Goal: Information Seeking & Learning: Understand process/instructions

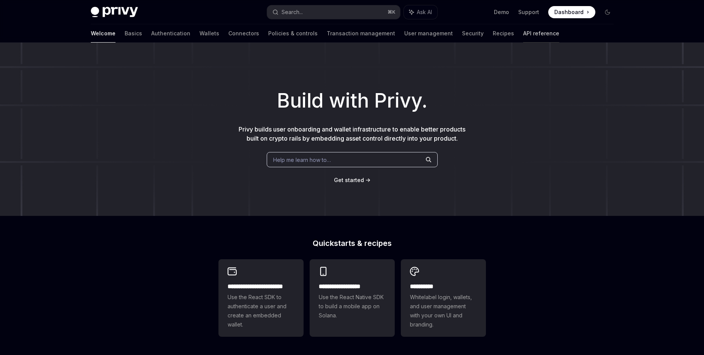
click at [523, 34] on link "API reference" at bounding box center [541, 33] width 36 height 18
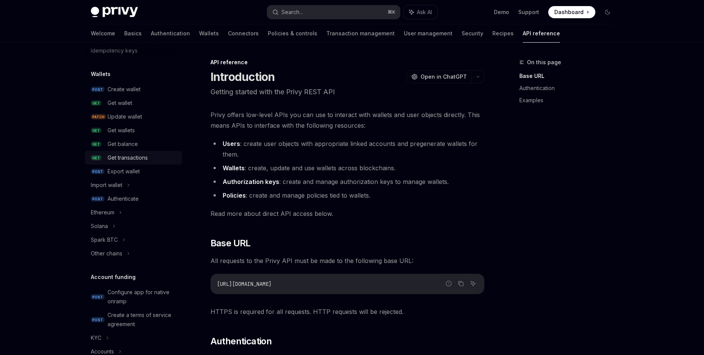
scroll to position [54, 0]
click at [144, 92] on link "POST Create wallet" at bounding box center [133, 87] width 97 height 14
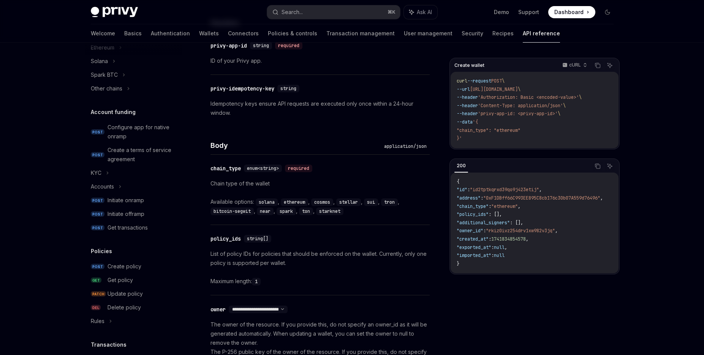
scroll to position [292, 0]
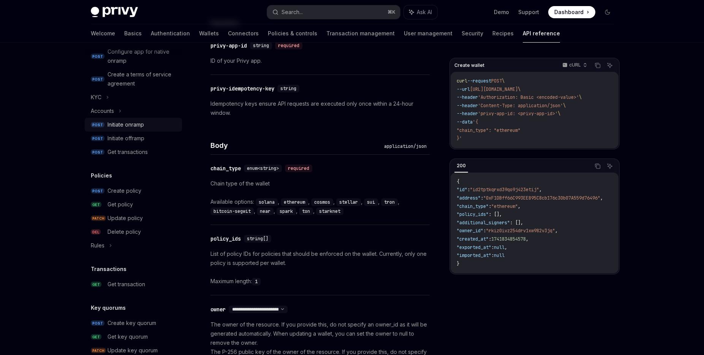
click at [148, 129] on div "Initiate onramp" at bounding box center [143, 124] width 70 height 9
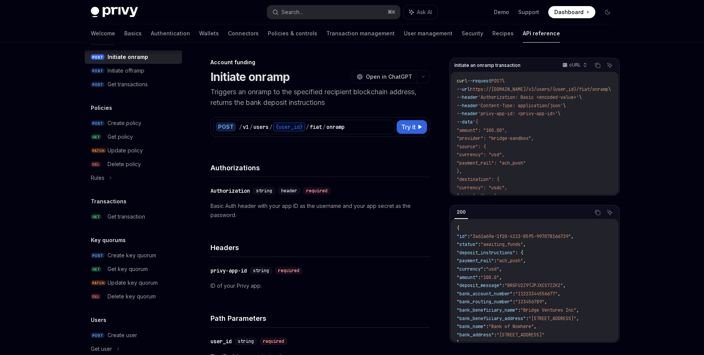
scroll to position [444, 0]
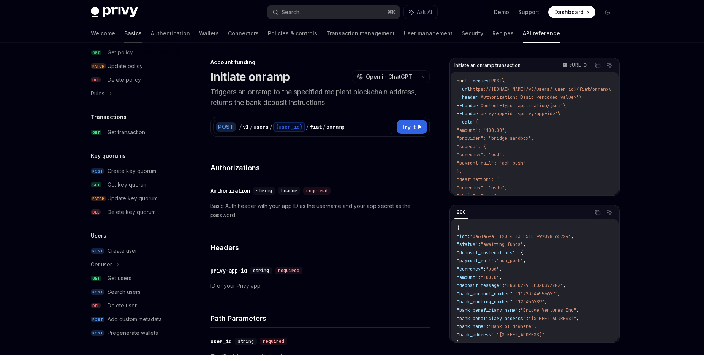
click at [124, 32] on link "Basics" at bounding box center [132, 33] width 17 height 18
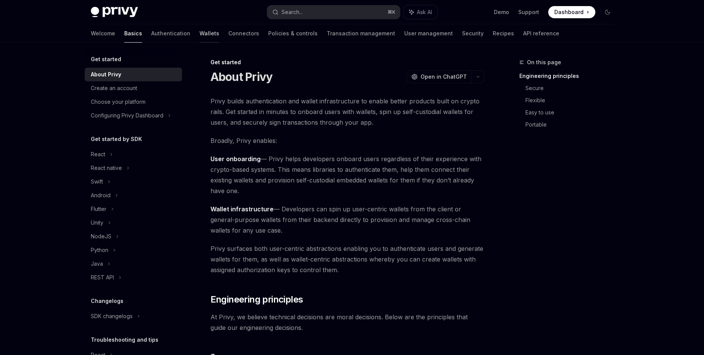
click at [200, 34] on link "Wallets" at bounding box center [210, 33] width 20 height 18
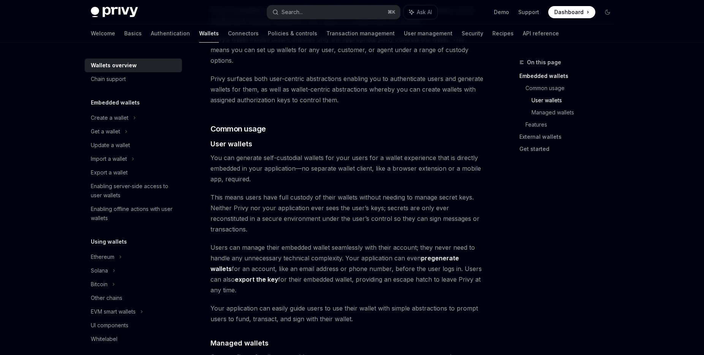
scroll to position [555, 0]
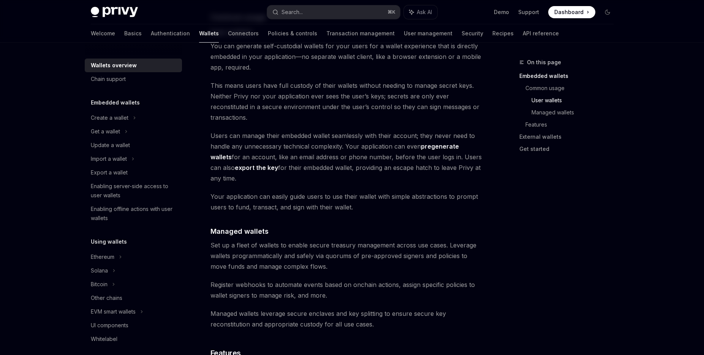
click at [112, 7] on img at bounding box center [114, 12] width 47 height 11
type textarea "*"
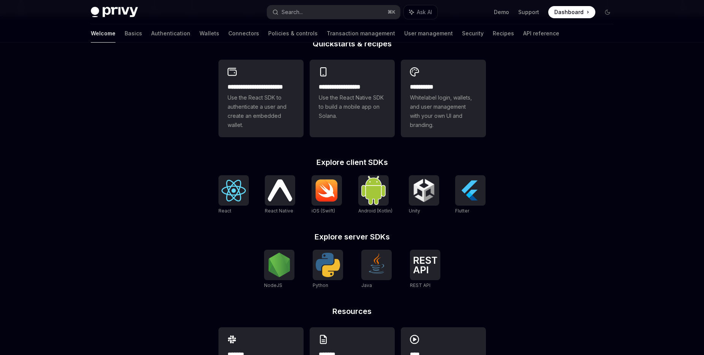
scroll to position [249, 0]
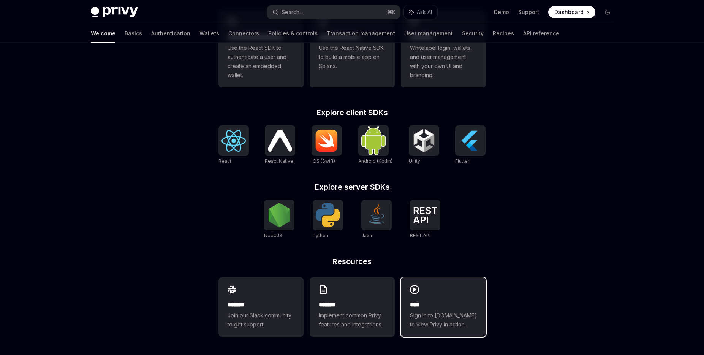
click at [435, 318] on span "Sign in to [DOMAIN_NAME] to view Privy in action." at bounding box center [443, 320] width 67 height 18
click at [418, 221] on img at bounding box center [425, 215] width 24 height 17
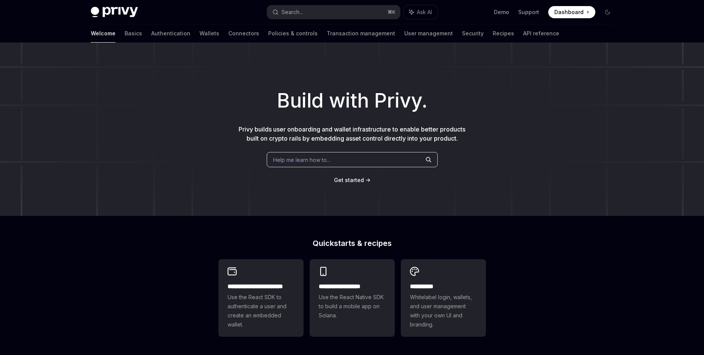
click at [577, 14] on span "Dashboard" at bounding box center [569, 12] width 29 height 8
click at [336, 31] on link "Transaction management" at bounding box center [361, 33] width 68 height 18
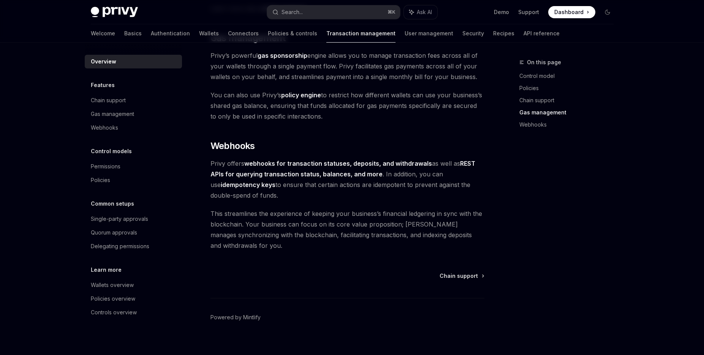
scroll to position [663, 0]
click at [405, 42] on div at bounding box center [429, 42] width 49 height 1
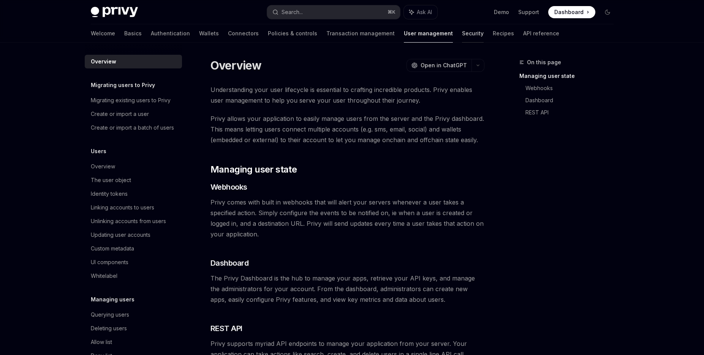
click at [462, 37] on link "Security" at bounding box center [473, 33] width 22 height 18
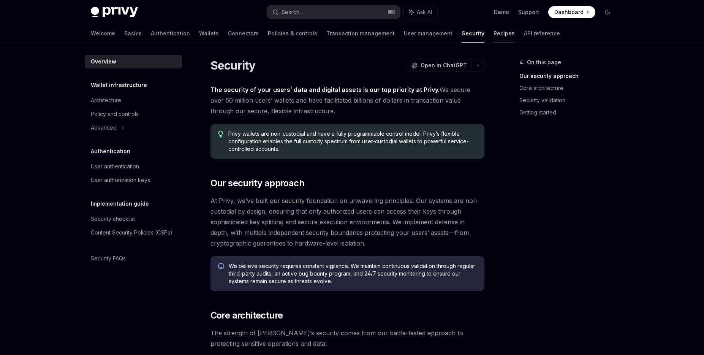
click at [494, 37] on link "Recipes" at bounding box center [504, 33] width 21 height 18
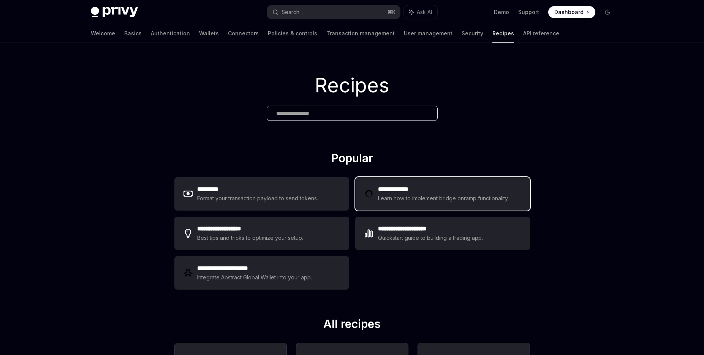
click at [407, 200] on div "Learn how to implement bridge onramp functionality." at bounding box center [444, 198] width 133 height 9
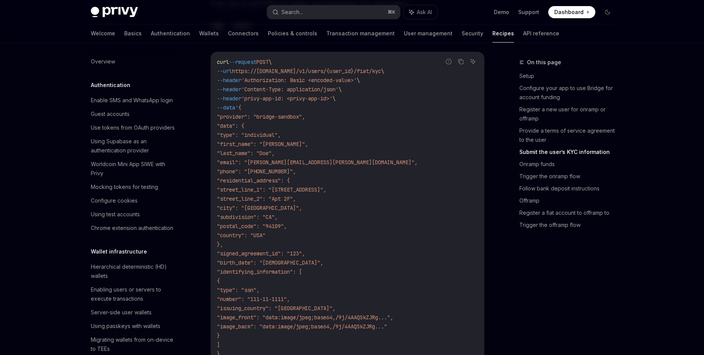
scroll to position [1047, 0]
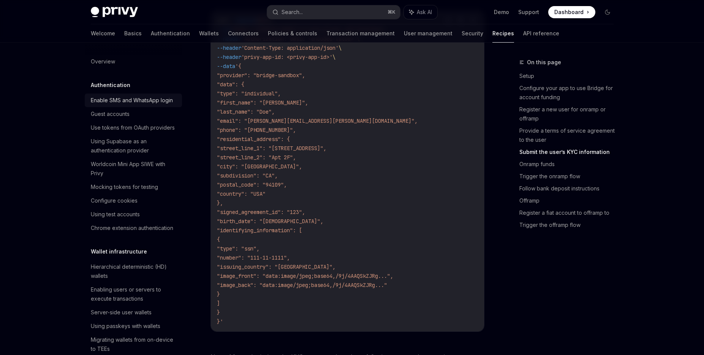
click at [156, 101] on div "Enable SMS and WhatsApp login" at bounding box center [132, 100] width 82 height 9
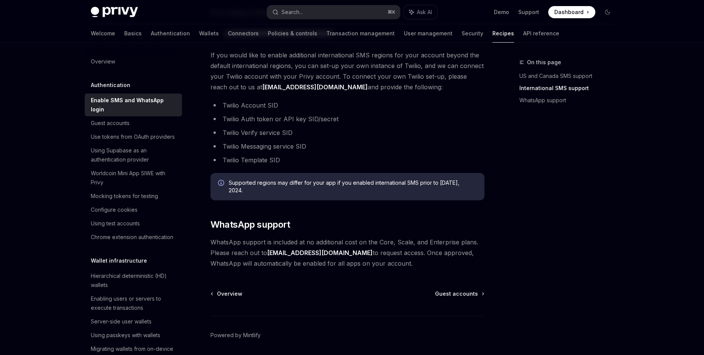
scroll to position [397, 0]
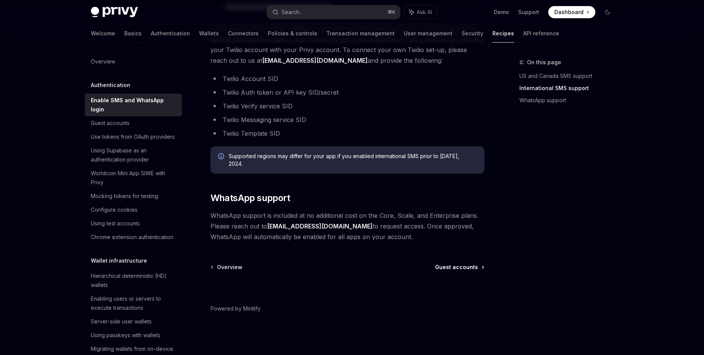
click at [453, 265] on span "Guest accounts" at bounding box center [456, 267] width 43 height 8
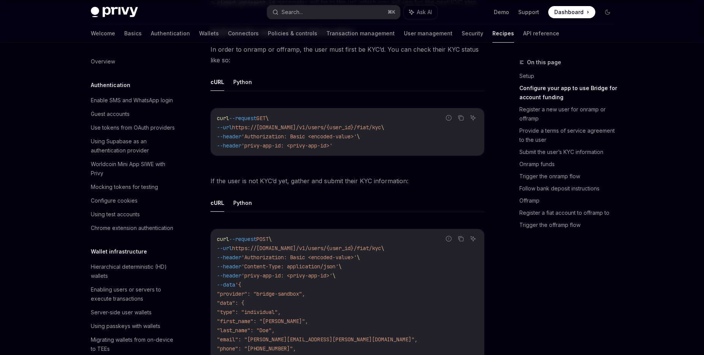
scroll to position [21, 0]
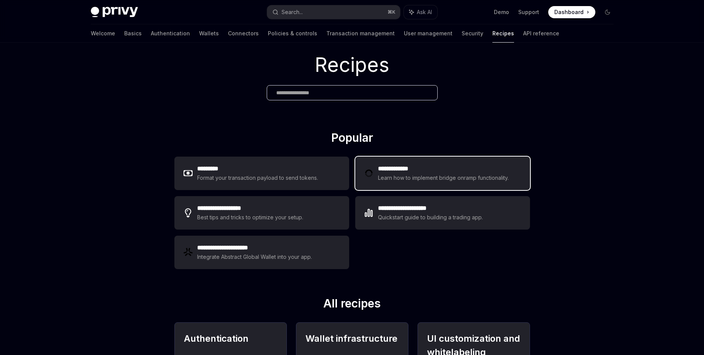
click at [503, 174] on div "Learn how to implement bridge onramp functionality." at bounding box center [444, 177] width 133 height 9
type textarea "*"
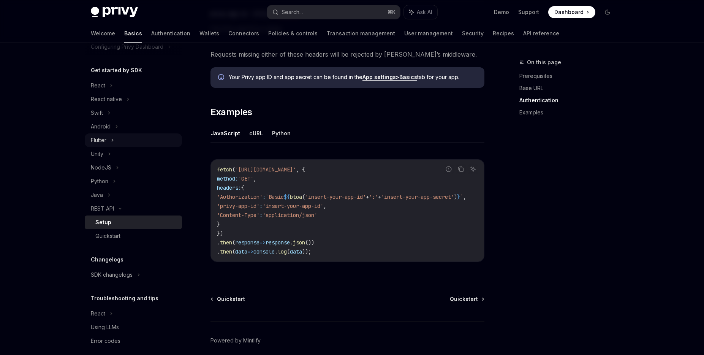
scroll to position [68, 0]
click at [146, 183] on div "Python" at bounding box center [133, 183] width 97 height 14
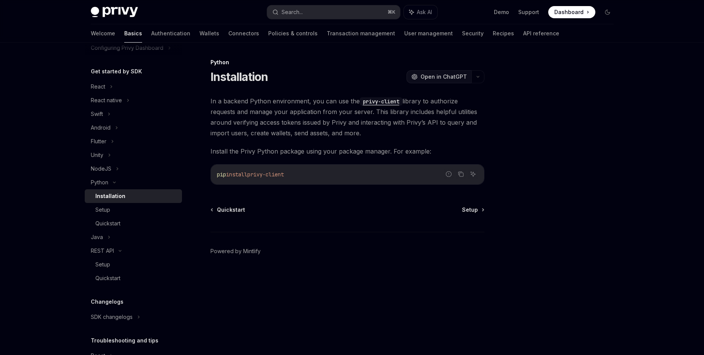
click at [446, 75] on span "Open in ChatGPT" at bounding box center [444, 77] width 46 height 8
click at [151, 29] on link "Authentication" at bounding box center [170, 33] width 39 height 18
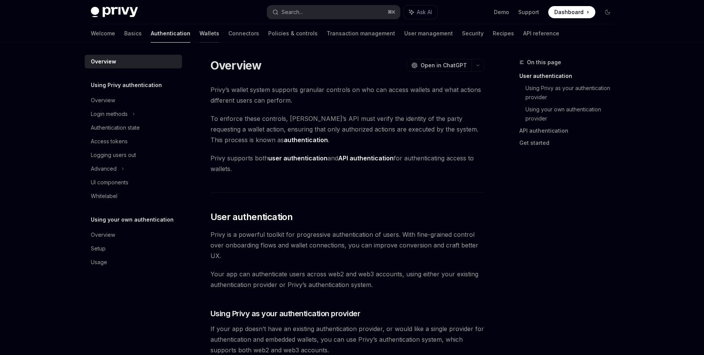
click at [200, 36] on link "Wallets" at bounding box center [210, 33] width 20 height 18
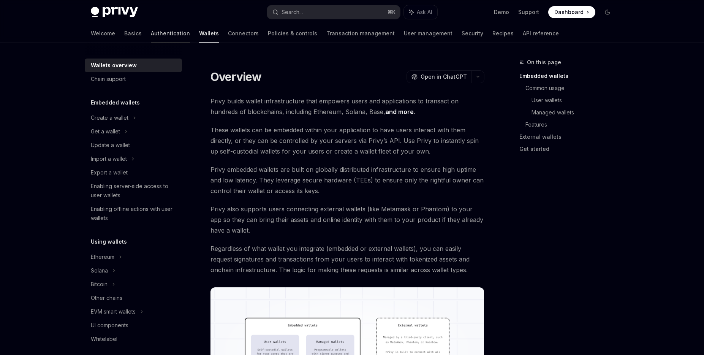
click at [151, 38] on link "Authentication" at bounding box center [170, 33] width 39 height 18
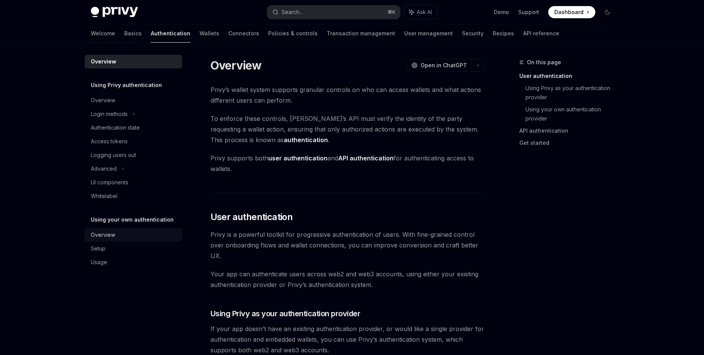
click at [115, 234] on div "Overview" at bounding box center [134, 234] width 87 height 9
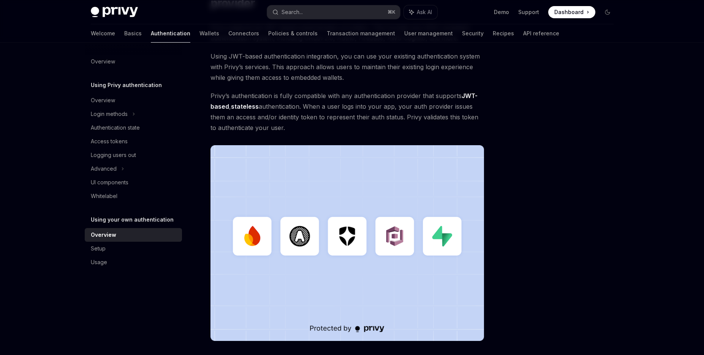
scroll to position [186, 0]
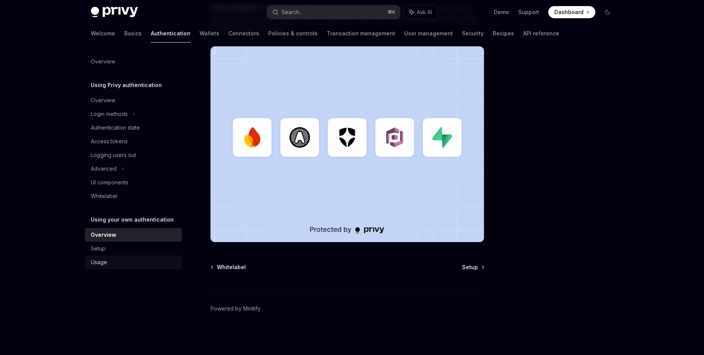
click at [139, 256] on link "Usage" at bounding box center [133, 262] width 97 height 14
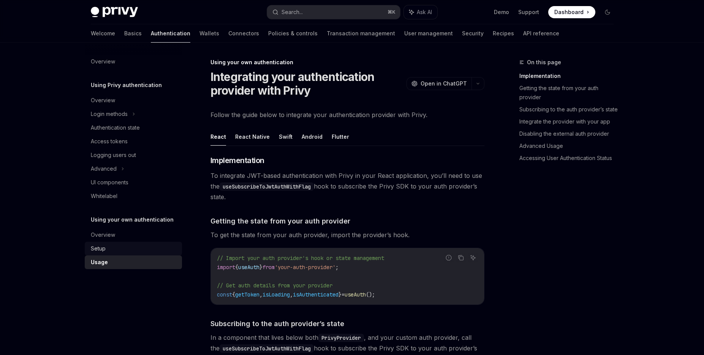
click at [142, 251] on div "Setup" at bounding box center [134, 248] width 87 height 9
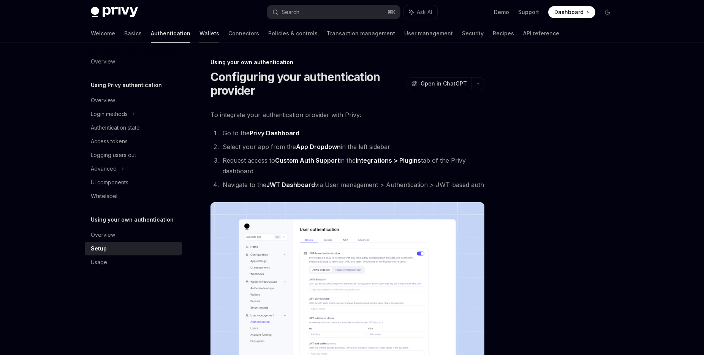
click at [200, 33] on link "Wallets" at bounding box center [210, 33] width 20 height 18
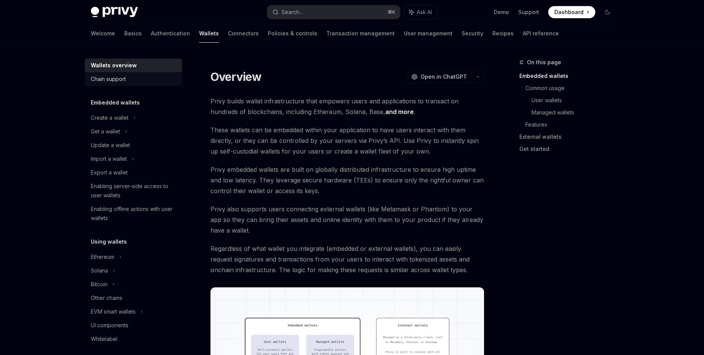
click at [124, 83] on div "Chain support" at bounding box center [108, 79] width 35 height 9
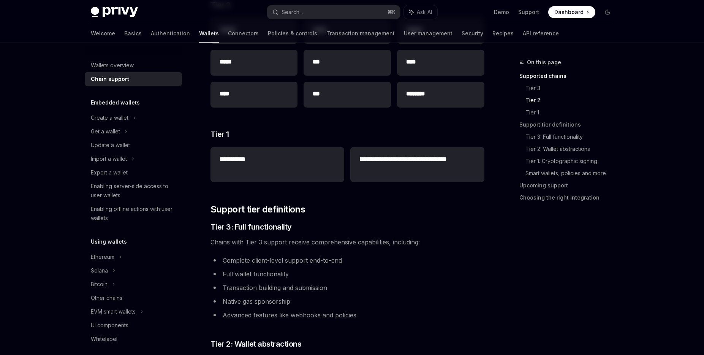
scroll to position [321, 0]
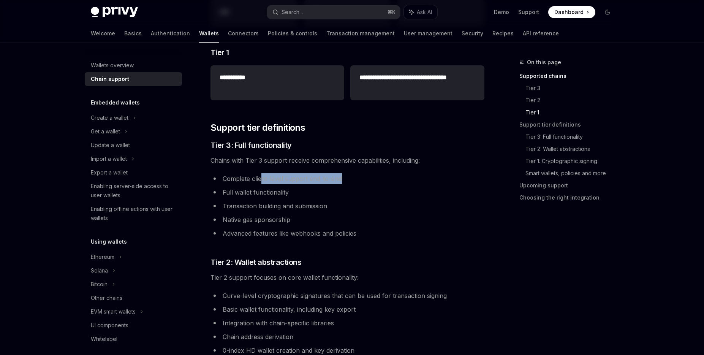
drag, startPoint x: 344, startPoint y: 178, endPoint x: 261, endPoint y: 178, distance: 83.3
click at [261, 178] on li "Complete client-level support end-to-end" at bounding box center [348, 178] width 274 height 11
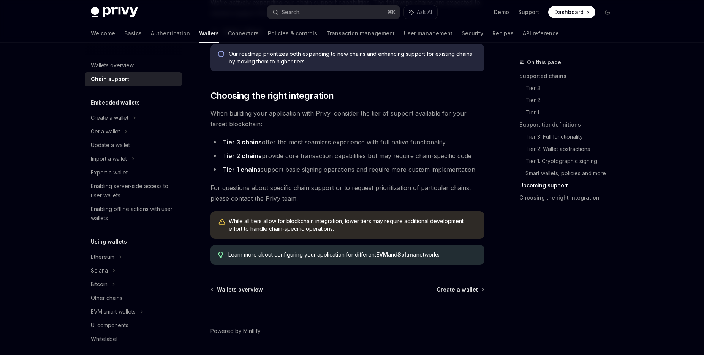
scroll to position [901, 0]
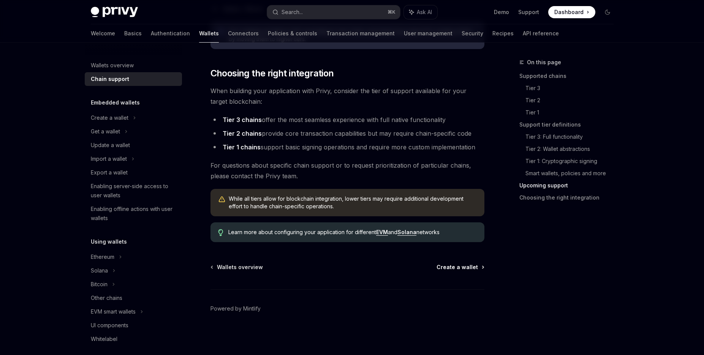
click at [446, 266] on span "Create a wallet" at bounding box center [457, 267] width 41 height 8
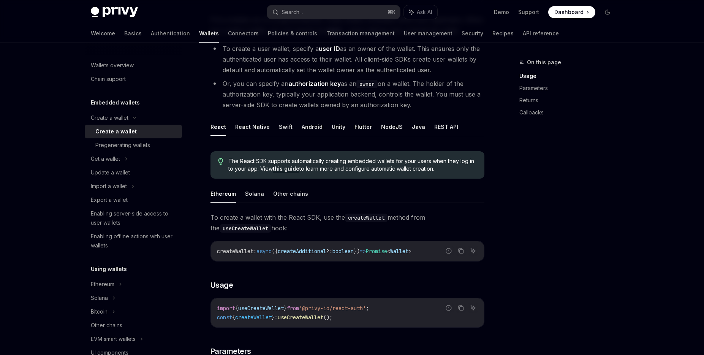
scroll to position [114, 0]
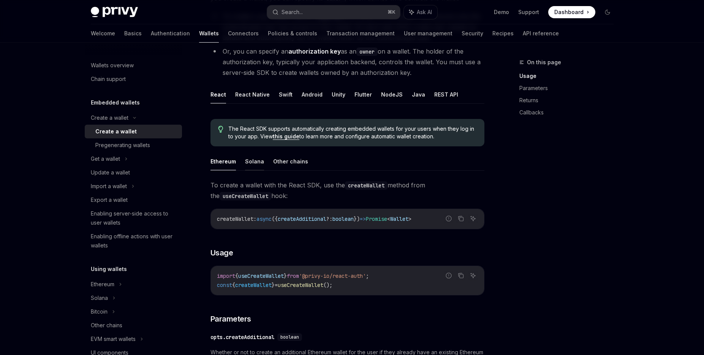
click at [252, 161] on button "Solana" at bounding box center [254, 161] width 19 height 18
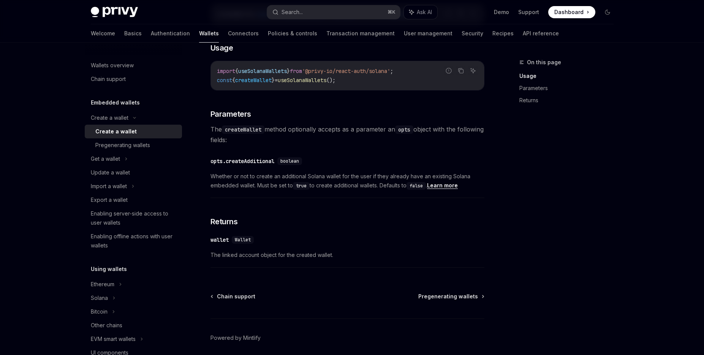
scroll to position [348, 0]
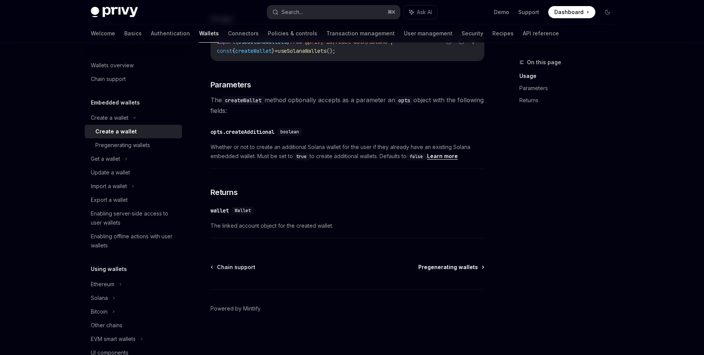
click at [440, 265] on span "Pregenerating wallets" at bounding box center [449, 267] width 60 height 8
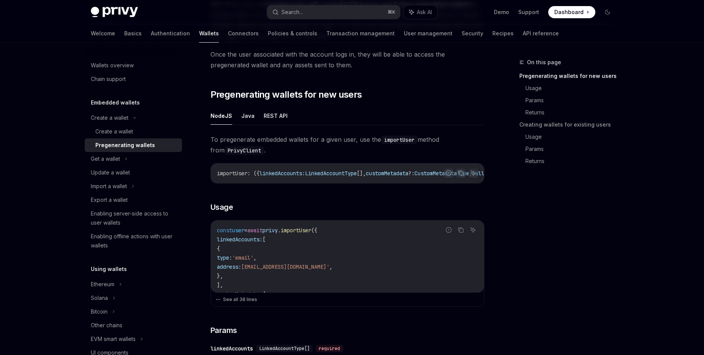
scroll to position [139, 0]
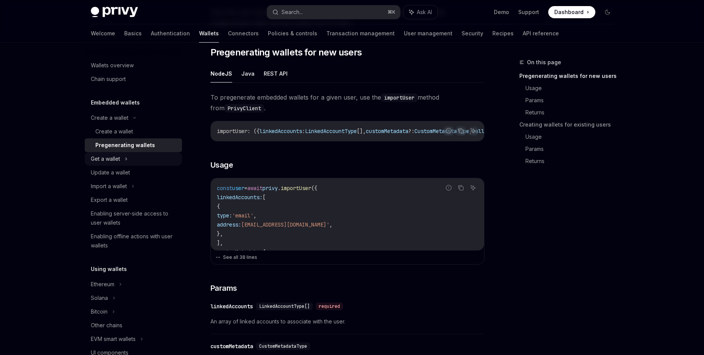
click at [135, 159] on div "Get a wallet" at bounding box center [133, 159] width 97 height 14
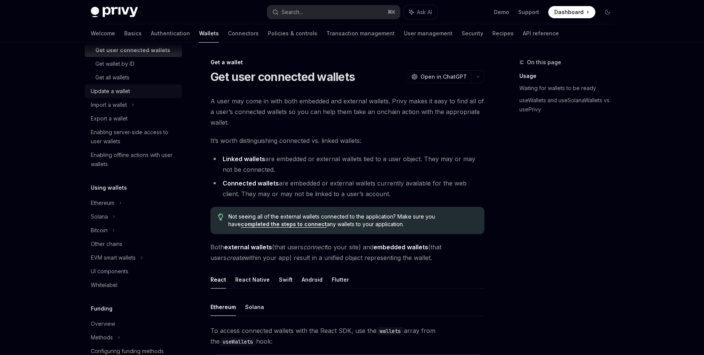
scroll to position [124, 0]
click at [125, 217] on div "Solana" at bounding box center [133, 215] width 97 height 14
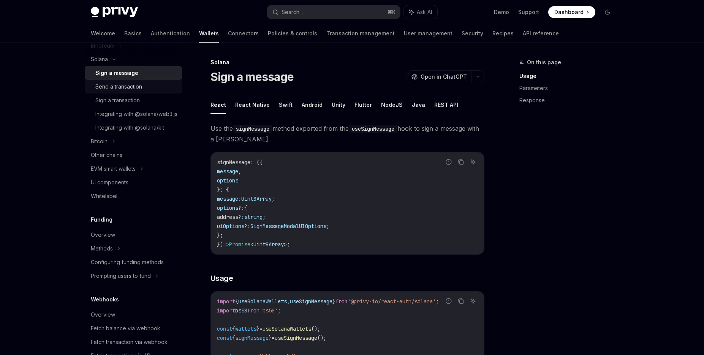
scroll to position [322, 0]
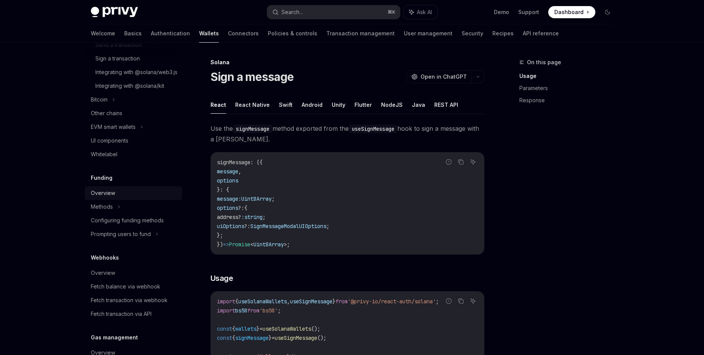
click at [132, 198] on div "Overview" at bounding box center [134, 193] width 87 height 9
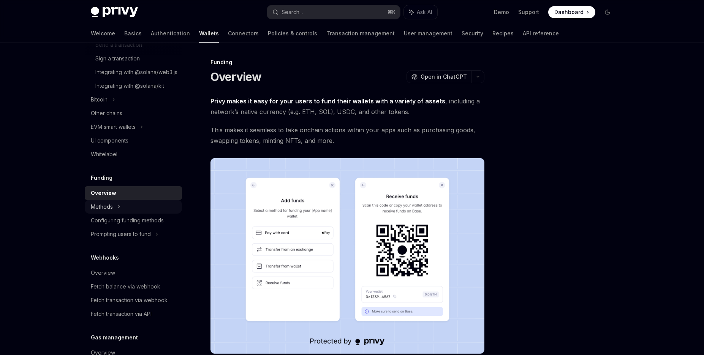
click at [132, 214] on div "Methods" at bounding box center [133, 207] width 97 height 14
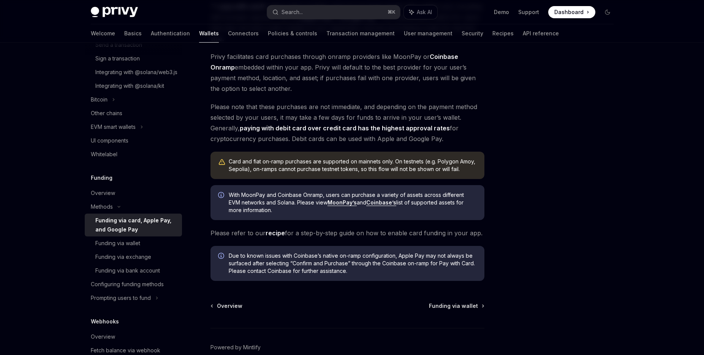
scroll to position [109, 0]
click at [466, 305] on span "Funding via wallet" at bounding box center [453, 305] width 49 height 8
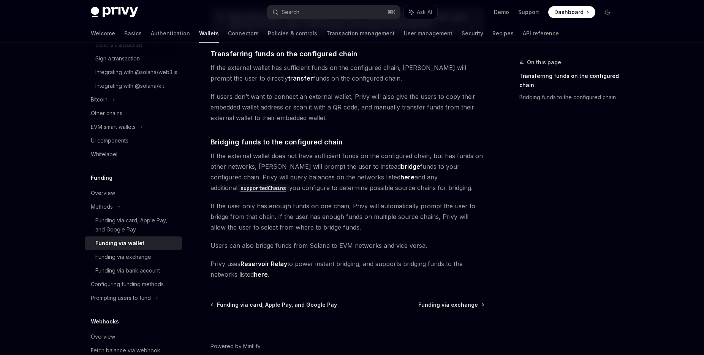
scroll to position [179, 0]
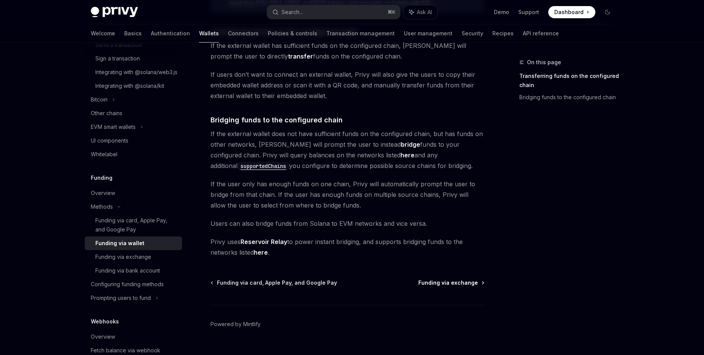
click at [453, 282] on span "Funding via exchange" at bounding box center [449, 283] width 60 height 8
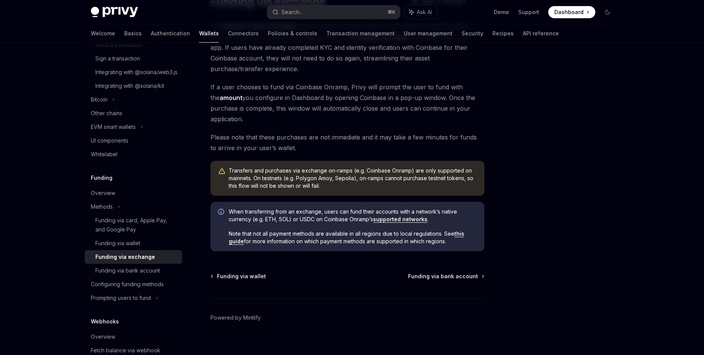
scroll to position [83, 0]
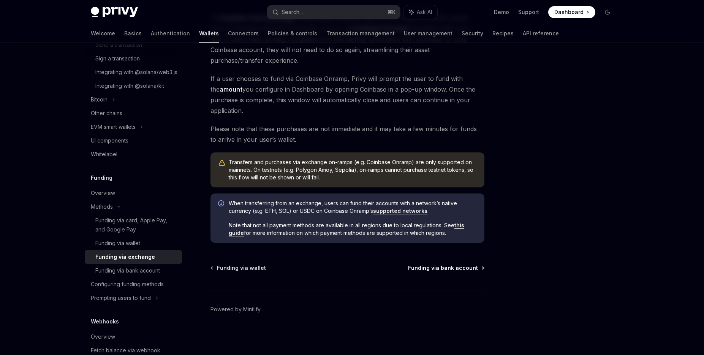
click at [452, 268] on span "Funding via bank account" at bounding box center [443, 268] width 70 height 8
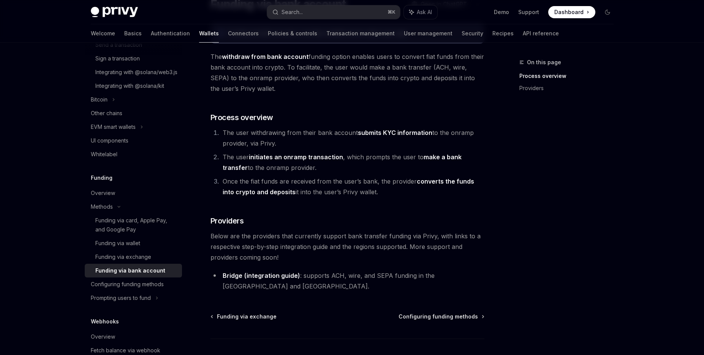
scroll to position [73, 0]
click at [277, 276] on link "(integration guide)" at bounding box center [272, 275] width 56 height 8
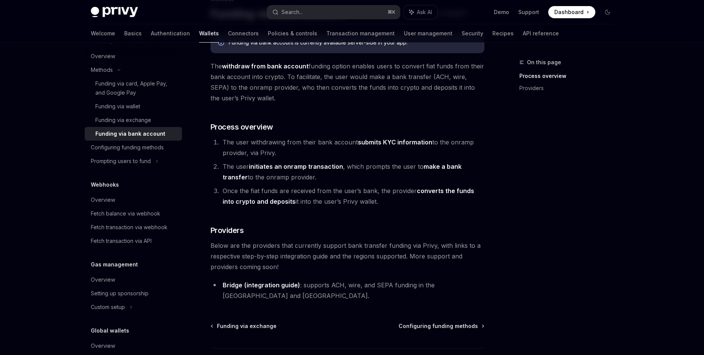
scroll to position [73, 0]
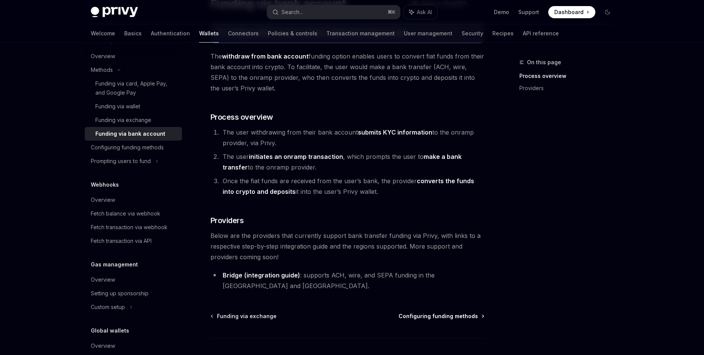
click at [434, 312] on span "Configuring funding methods" at bounding box center [438, 316] width 79 height 8
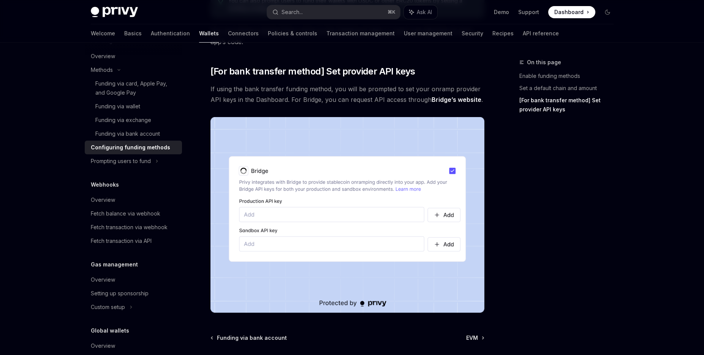
scroll to position [695, 0]
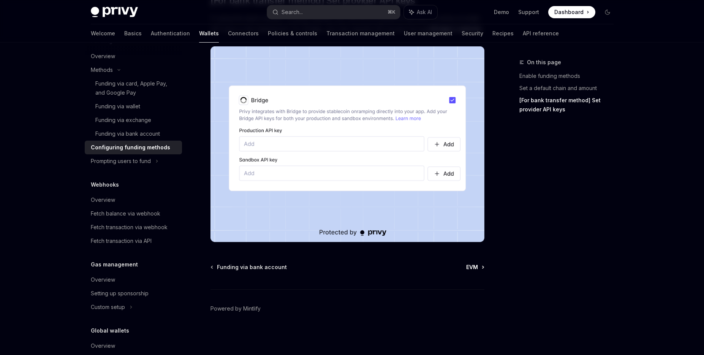
click at [477, 269] on span "EVM" at bounding box center [472, 267] width 12 height 8
type textarea "*"
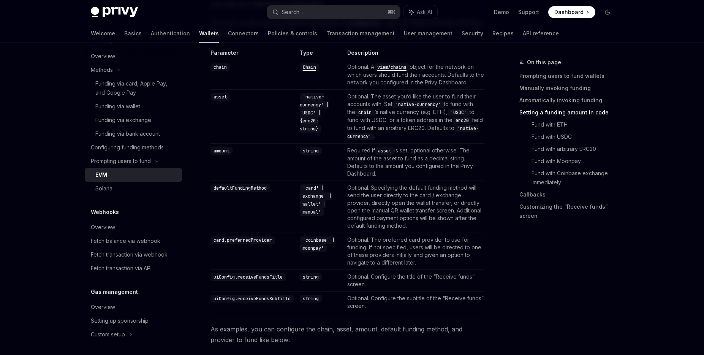
scroll to position [909, 0]
